Goal: Task Accomplishment & Management: Use online tool/utility

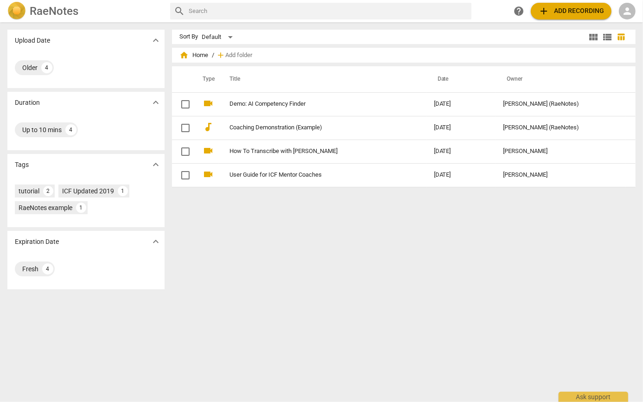
click at [627, 8] on span "person" at bounding box center [627, 11] width 11 height 11
click at [621, 26] on li "Login" at bounding box center [619, 22] width 33 height 22
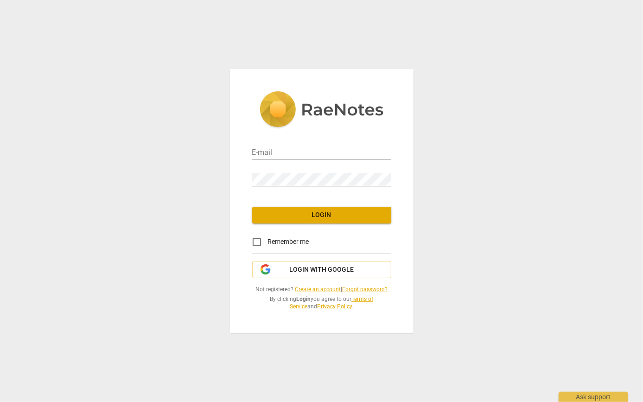
type input "[EMAIL_ADDRESS][DOMAIN_NAME]"
click at [297, 150] on input "[EMAIL_ADDRESS][DOMAIN_NAME]" at bounding box center [321, 153] width 139 height 13
click at [239, 183] on div "E-mail [EMAIL_ADDRESS][DOMAIN_NAME] Password Login Remember me Login with Googl…" at bounding box center [322, 200] width 184 height 263
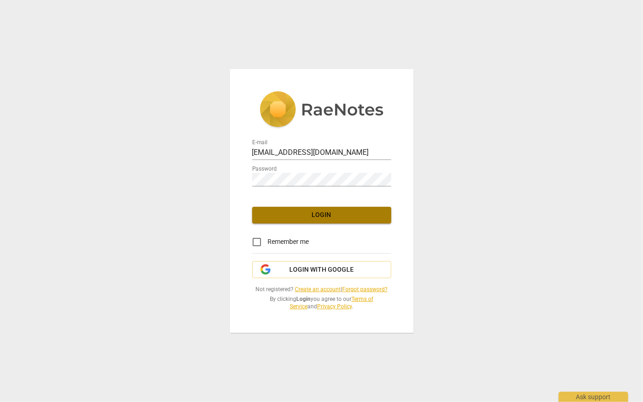
click at [288, 216] on span "Login" at bounding box center [322, 215] width 124 height 9
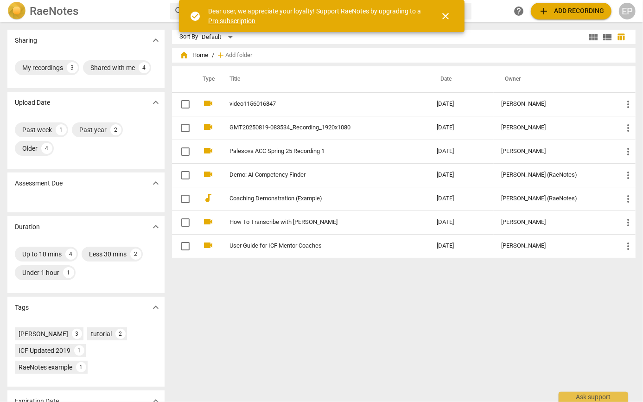
click at [451, 18] on span "close" at bounding box center [446, 16] width 11 height 11
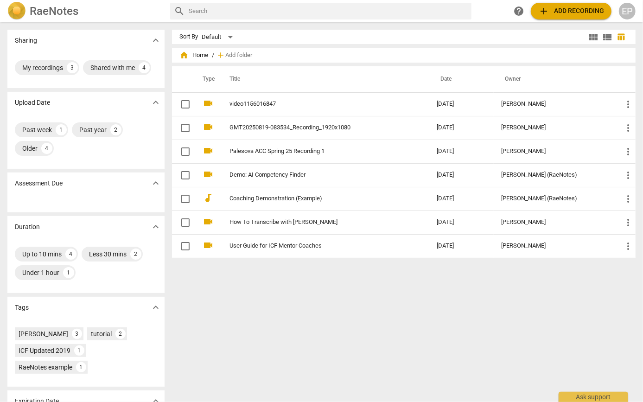
click at [451, 18] on div "check_circle Dear user, we appreciate your loyalty! Support RaeNotes by upgradi…" at bounding box center [322, 16] width 286 height 32
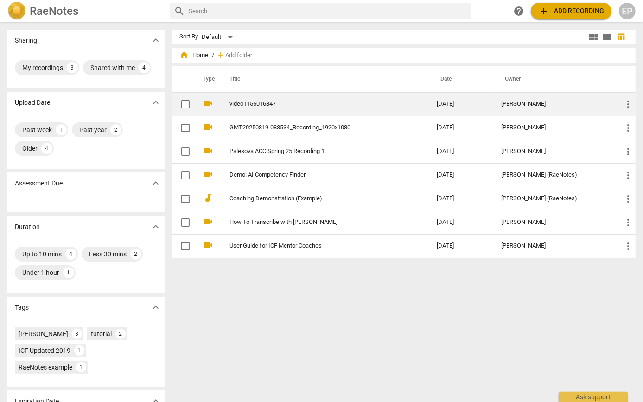
click at [237, 107] on link "video1156016847" at bounding box center [317, 104] width 174 height 7
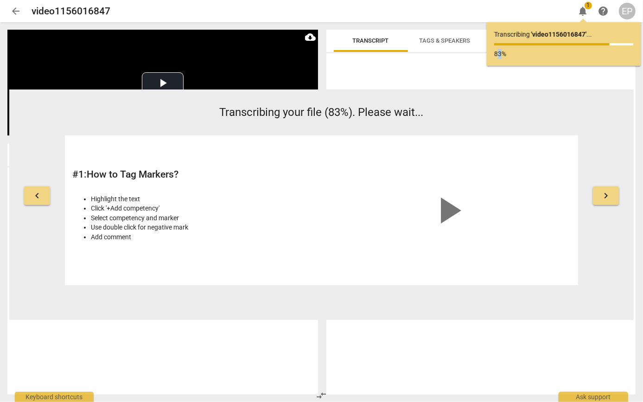
drag, startPoint x: 497, startPoint y: 55, endPoint x: 511, endPoint y: 55, distance: 13.9
click at [511, 55] on p "83%" at bounding box center [563, 54] width 139 height 10
click at [611, 190] on span "keyboard_arrow_right" at bounding box center [606, 195] width 11 height 11
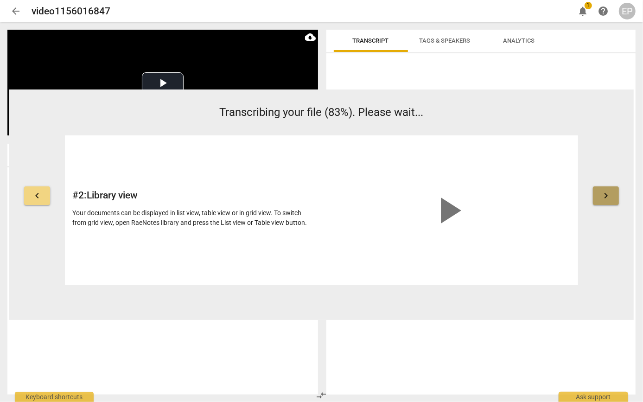
click at [611, 190] on span "keyboard_arrow_right" at bounding box center [606, 195] width 11 height 11
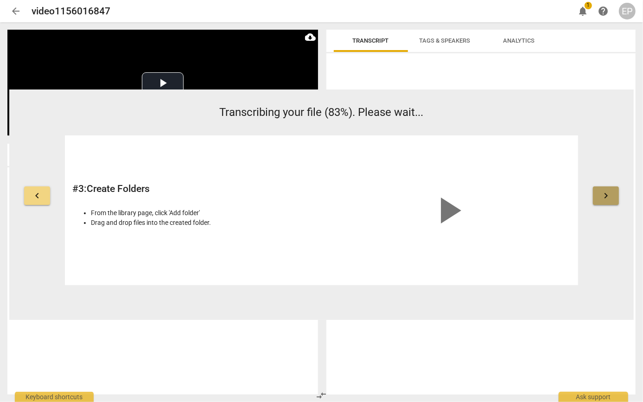
click at [611, 190] on span "keyboard_arrow_right" at bounding box center [606, 195] width 11 height 11
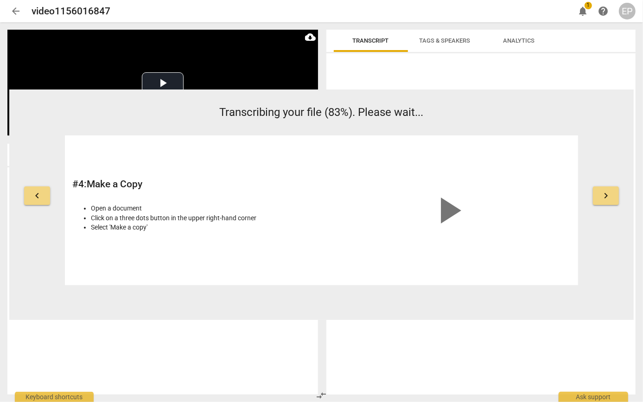
click at [611, 190] on span "keyboard_arrow_right" at bounding box center [606, 195] width 11 height 11
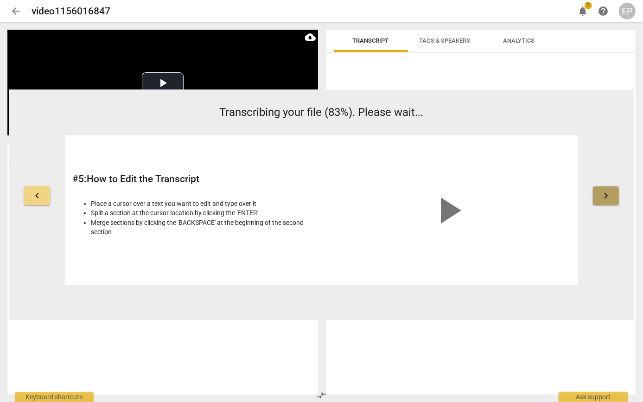
click at [611, 190] on span "keyboard_arrow_right" at bounding box center [606, 195] width 11 height 11
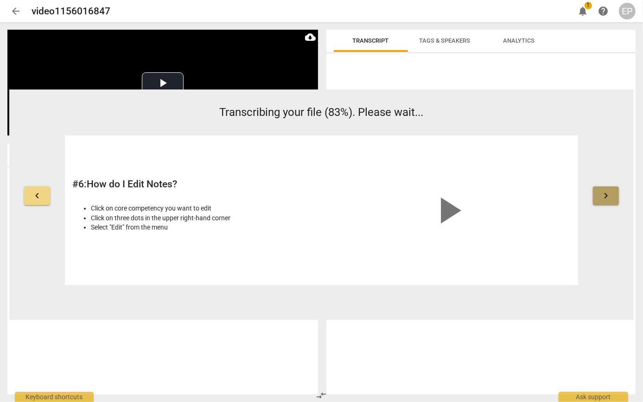
click at [611, 190] on span "keyboard_arrow_right" at bounding box center [606, 195] width 11 height 11
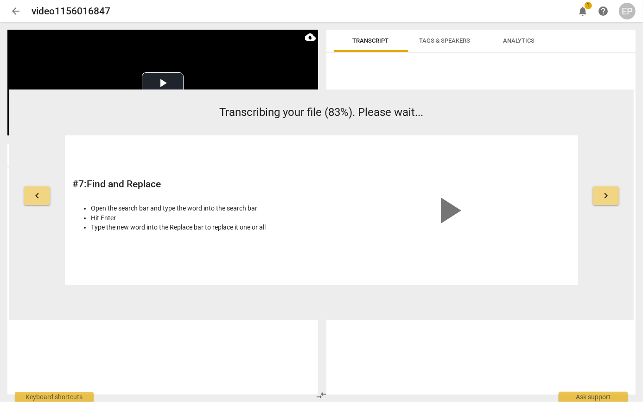
click at [611, 190] on span "keyboard_arrow_right" at bounding box center [606, 195] width 11 height 11
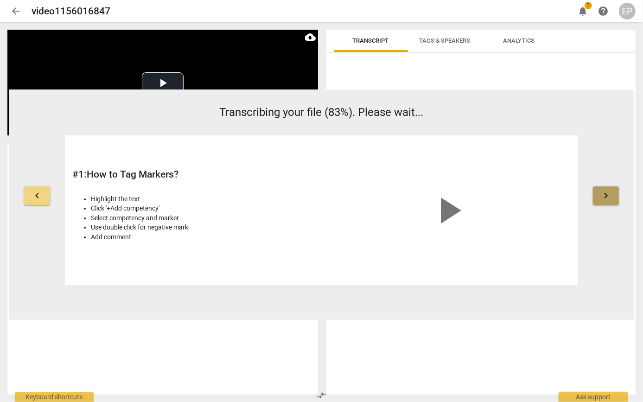
click at [611, 190] on span "keyboard_arrow_right" at bounding box center [606, 195] width 11 height 11
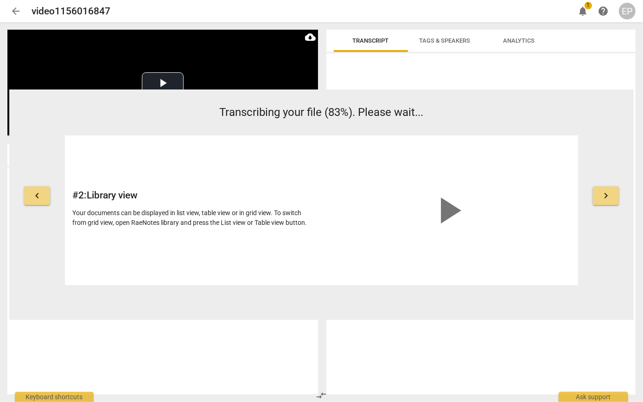
click at [611, 190] on span "keyboard_arrow_right" at bounding box center [606, 195] width 11 height 11
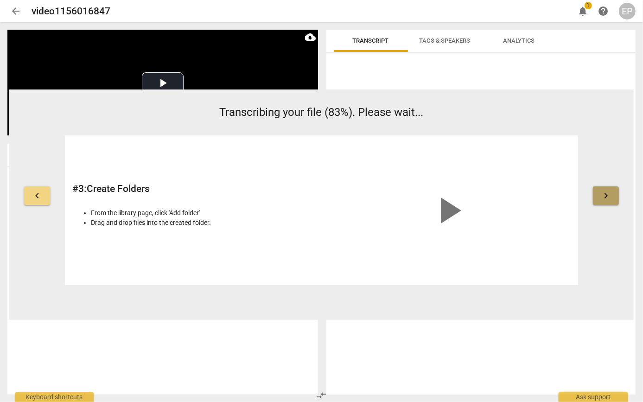
click at [611, 190] on span "keyboard_arrow_right" at bounding box center [606, 195] width 11 height 11
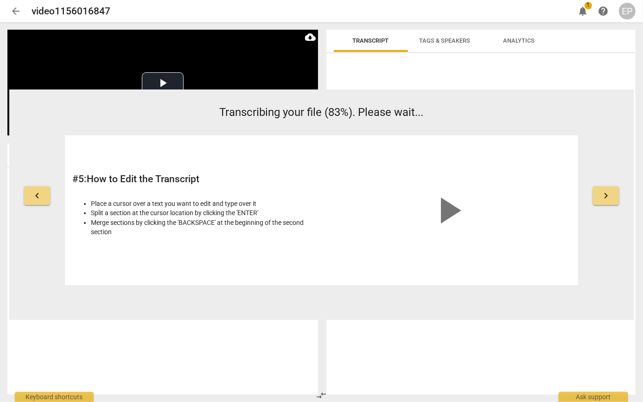
click at [611, 190] on span "keyboard_arrow_right" at bounding box center [606, 195] width 11 height 11
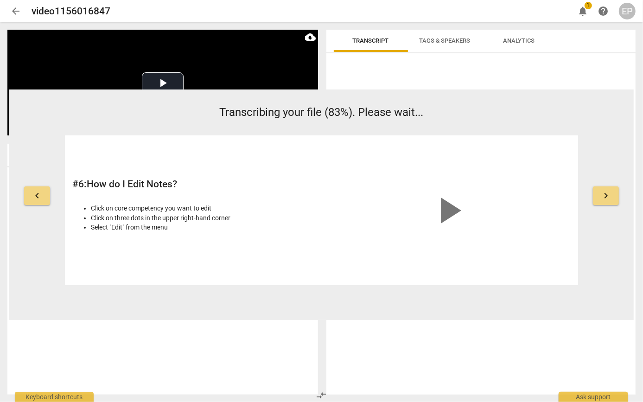
click at [611, 190] on span "keyboard_arrow_right" at bounding box center [606, 195] width 11 height 11
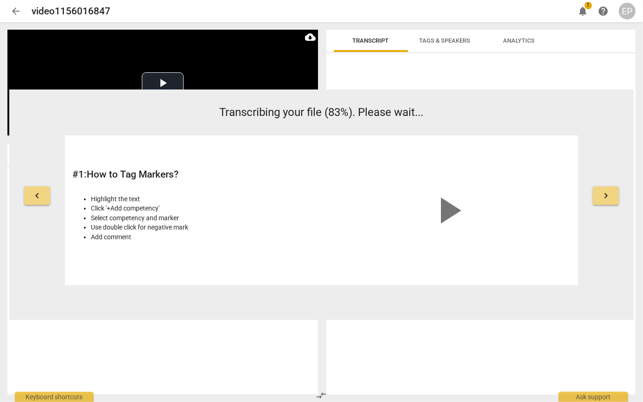
click at [611, 190] on span "keyboard_arrow_right" at bounding box center [606, 195] width 11 height 11
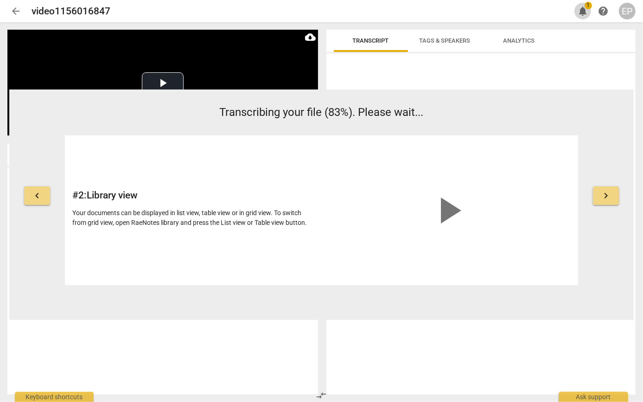
click at [580, 13] on span "notifications" at bounding box center [582, 11] width 11 height 11
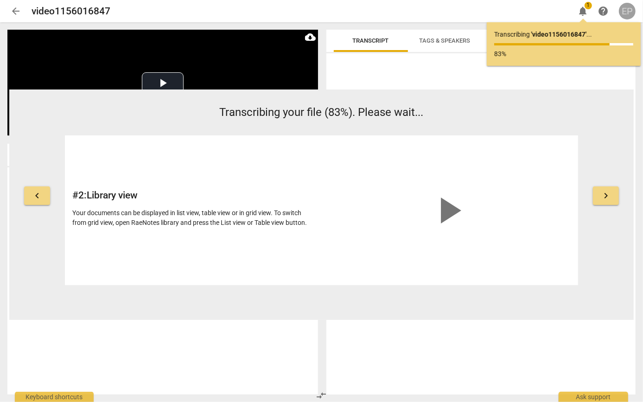
click at [628, 11] on div "EP" at bounding box center [627, 11] width 17 height 17
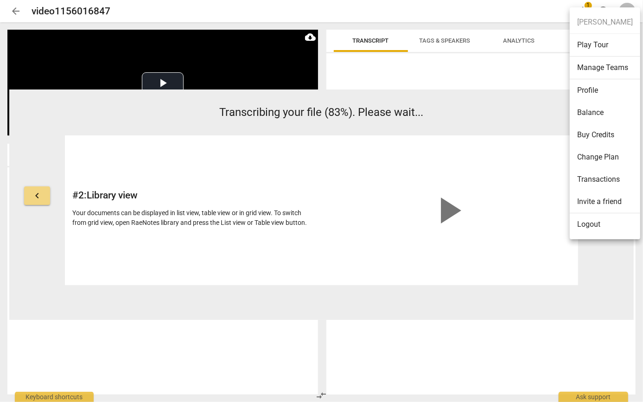
click at [596, 221] on li "Logout" at bounding box center [605, 224] width 70 height 22
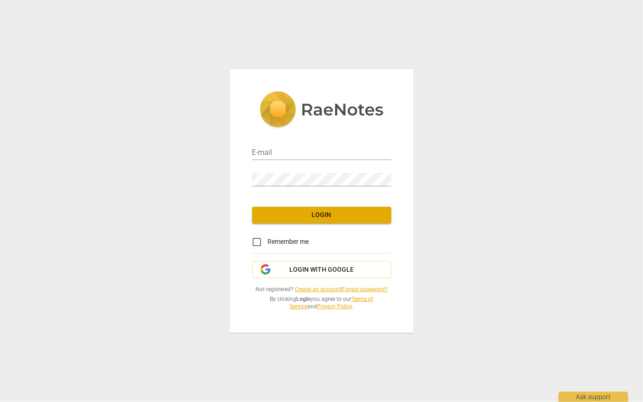
type input "[EMAIL_ADDRESS][DOMAIN_NAME]"
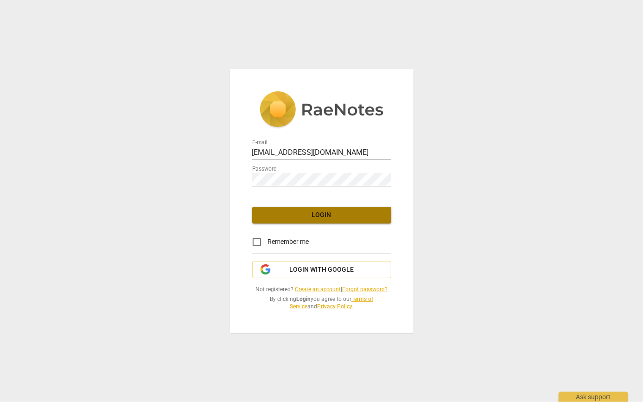
click at [330, 214] on span "Login" at bounding box center [322, 215] width 124 height 9
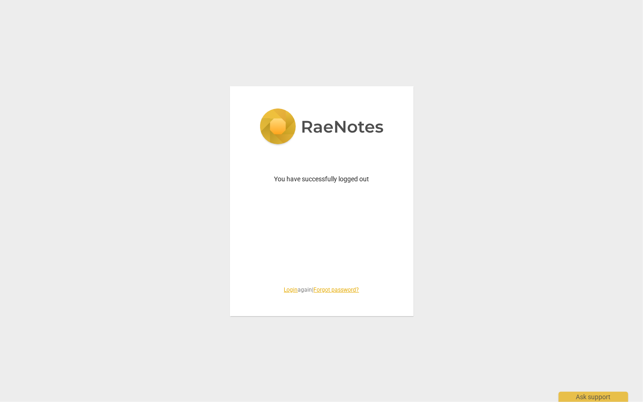
click at [429, 196] on div "You have successfully logged out Login again | Forgot password?" at bounding box center [321, 201] width 643 height 402
